Goal: Check status: Check status

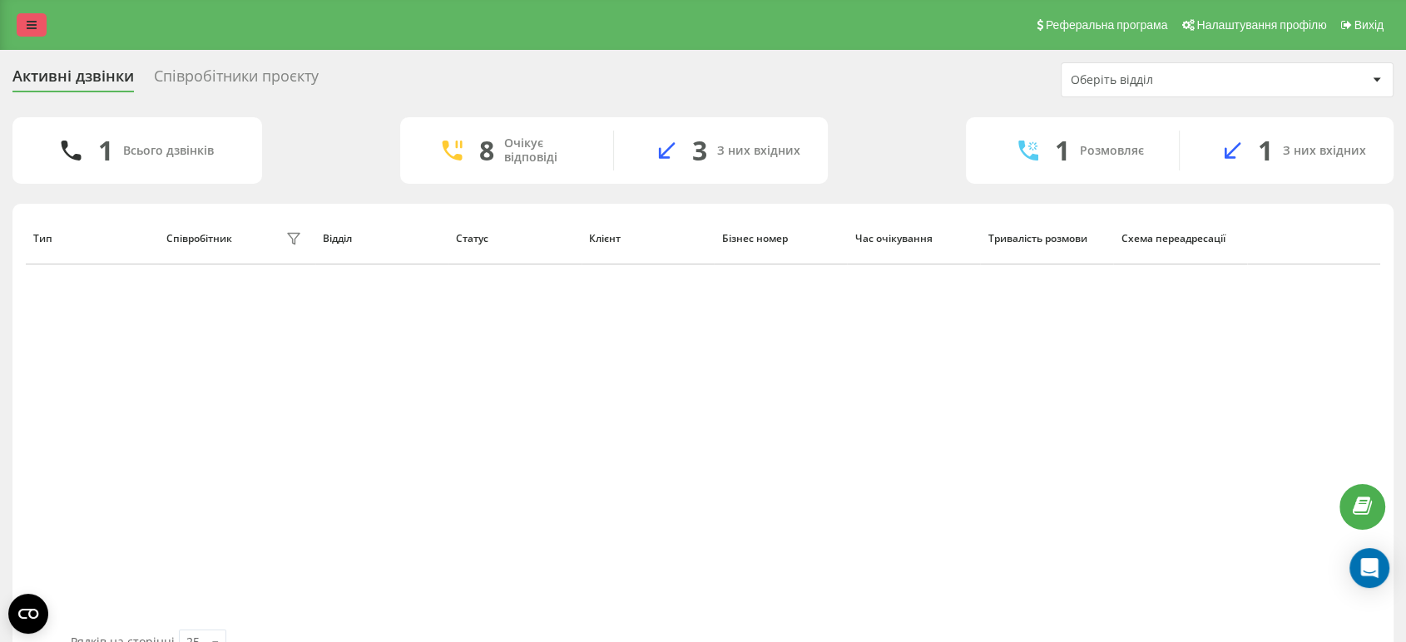
click at [33, 17] on link at bounding box center [32, 24] width 30 height 23
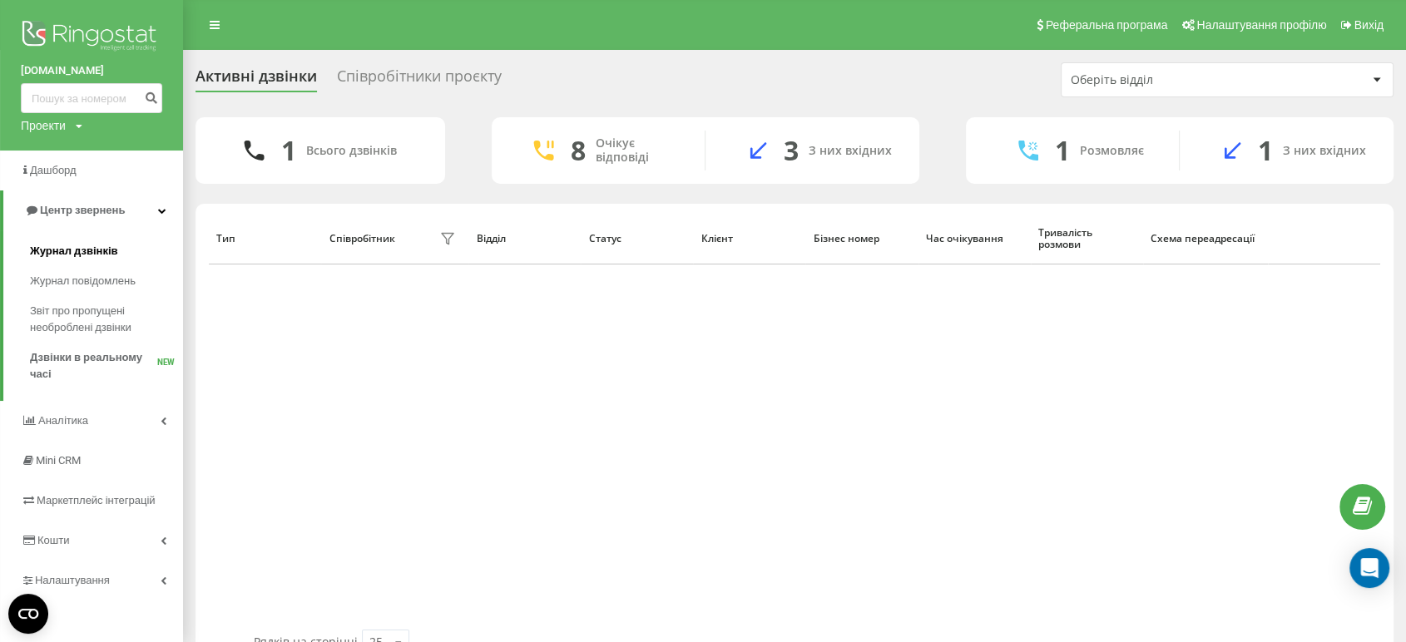
click at [74, 258] on span "Журнал дзвінків" at bounding box center [74, 251] width 88 height 17
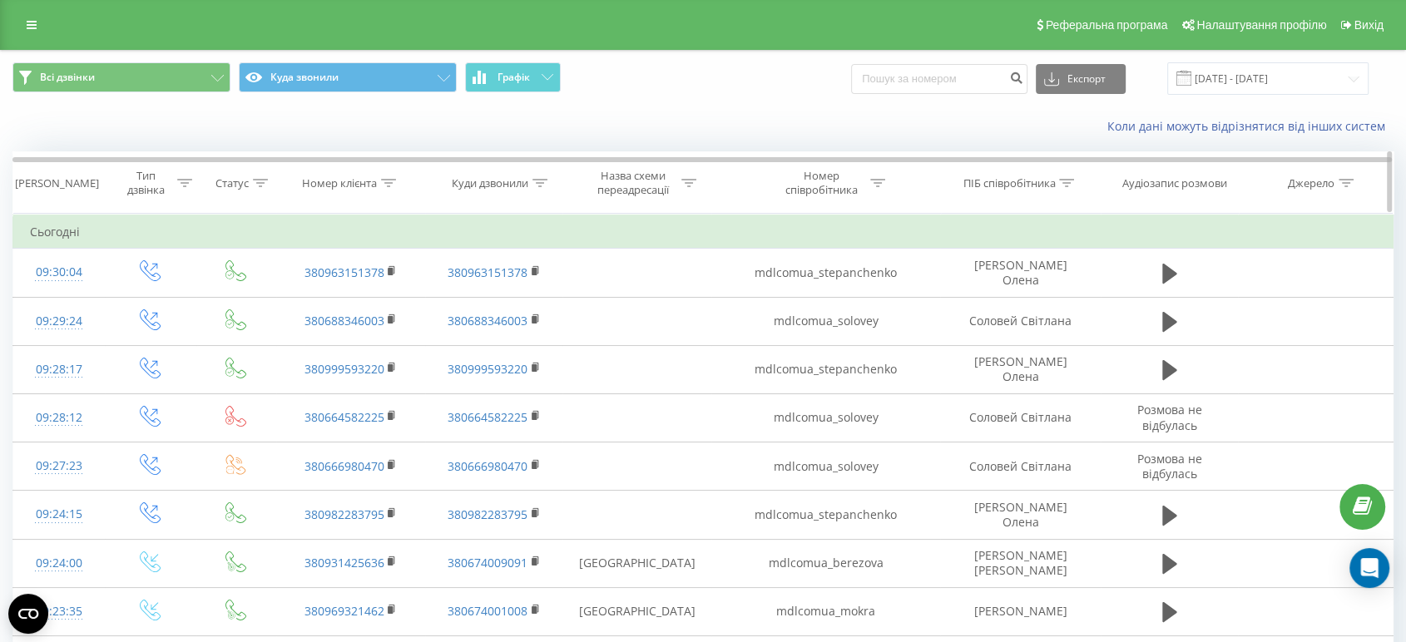
click at [534, 189] on div at bounding box center [540, 183] width 15 height 14
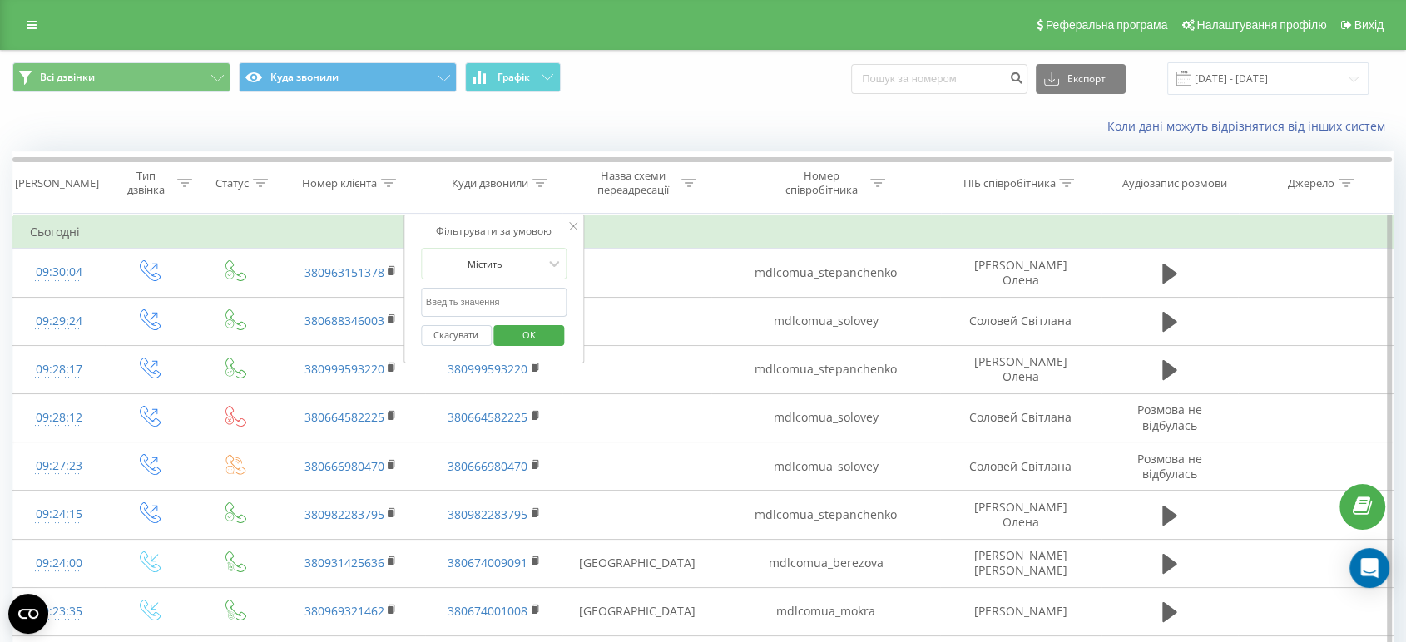
click at [504, 290] on input "text" at bounding box center [494, 302] width 146 height 29
type input "0675774655"
click at [514, 335] on span "OK" at bounding box center [529, 335] width 47 height 26
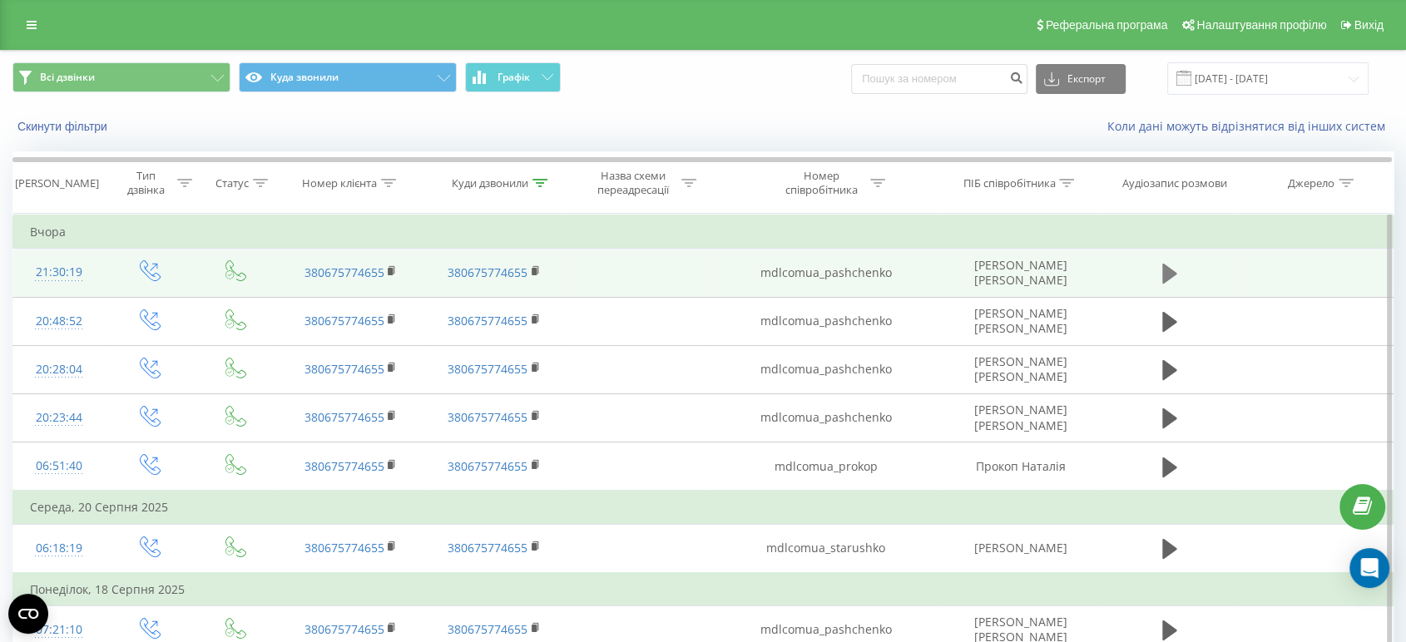
click at [1165, 271] on icon at bounding box center [1170, 274] width 15 height 20
